Goal: Task Accomplishment & Management: Use online tool/utility

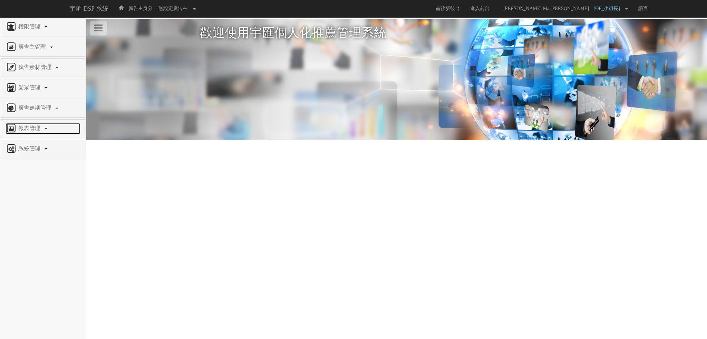
click at [31, 130] on span "報表管理" at bounding box center [30, 128] width 27 height 6
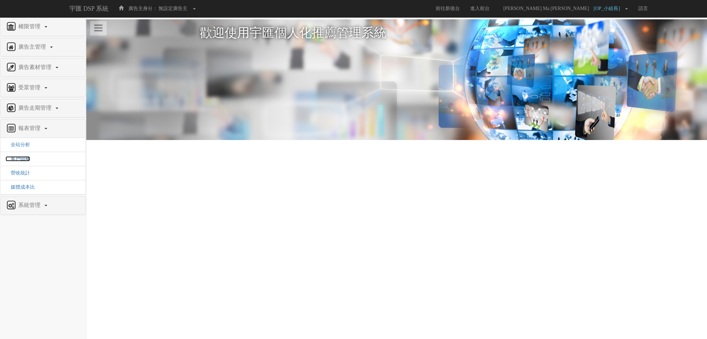
click at [26, 158] on span "客戶回補" at bounding box center [18, 158] width 25 height 5
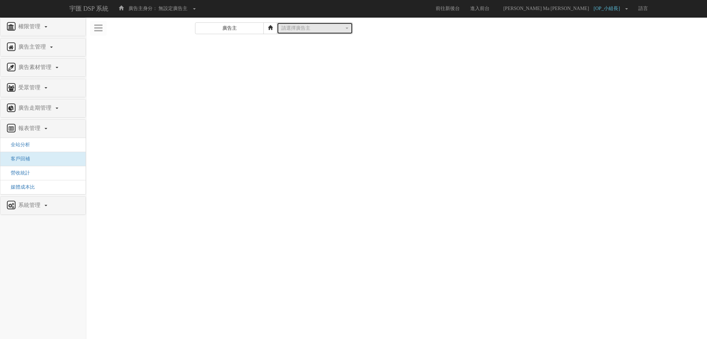
click at [304, 33] on button "請選擇廣告主" at bounding box center [315, 28] width 76 height 12
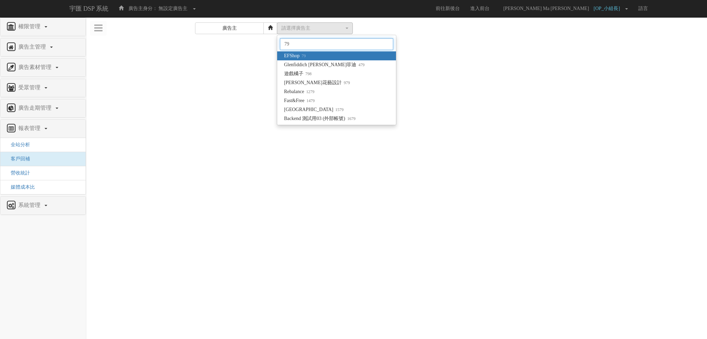
type input "79"
click at [308, 51] on link "EFShop 79" at bounding box center [336, 55] width 119 height 9
select select "79"
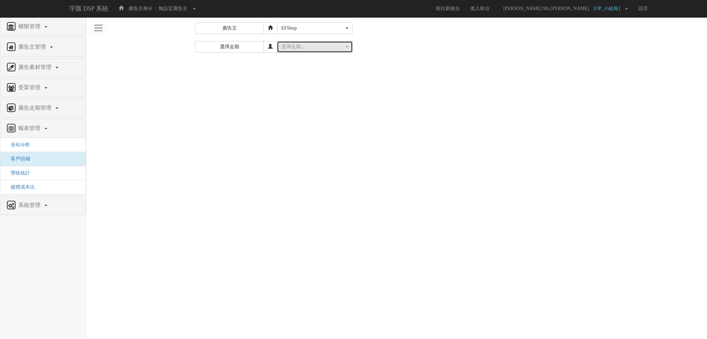
click at [307, 50] on button "選擇走期..." at bounding box center [315, 47] width 76 height 12
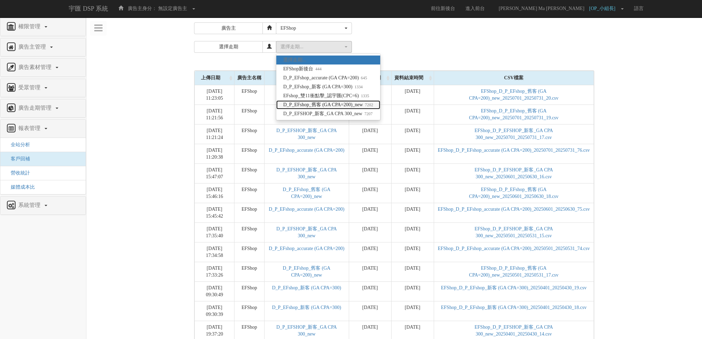
click at [328, 107] on span "D_P_EFshop_舊客 (GA CPA=200)_new 7202" at bounding box center [328, 105] width 90 height 7
select select "7202"
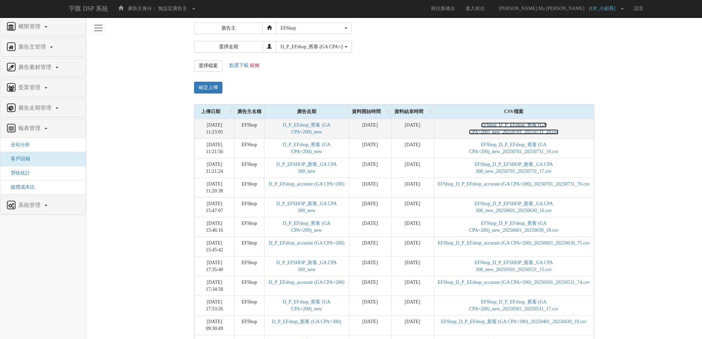
click at [495, 132] on link "EFShop_D_P_EFshop_舊客 (GA CPA=200)_new_20250701_20250731_20.csv" at bounding box center [513, 129] width 89 height 12
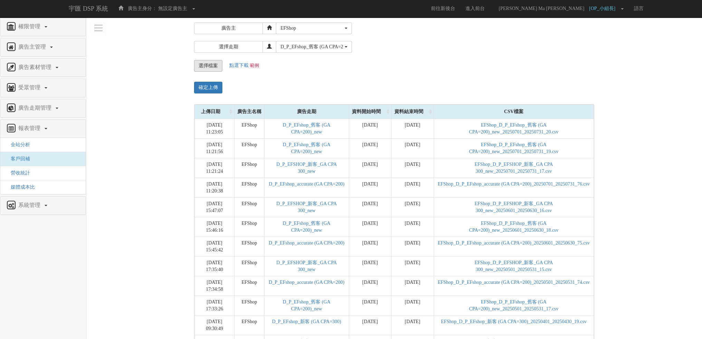
click at [207, 66] on input "file" at bounding box center [208, 65] width 28 height 11
type input "C:\fakepath\EFShop_D_P_EFshop_舊客 (GA CPA=200)_new_20250701_20250731_20.csv"
click at [208, 87] on input "確定上傳" at bounding box center [208, 88] width 28 height 12
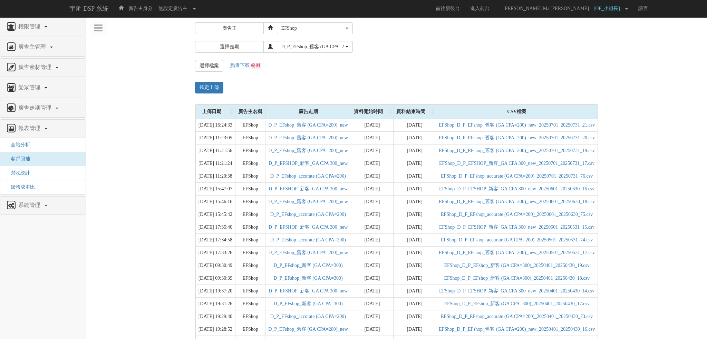
select select "79"
select select "7202"
